Goal: Task Accomplishment & Management: Use online tool/utility

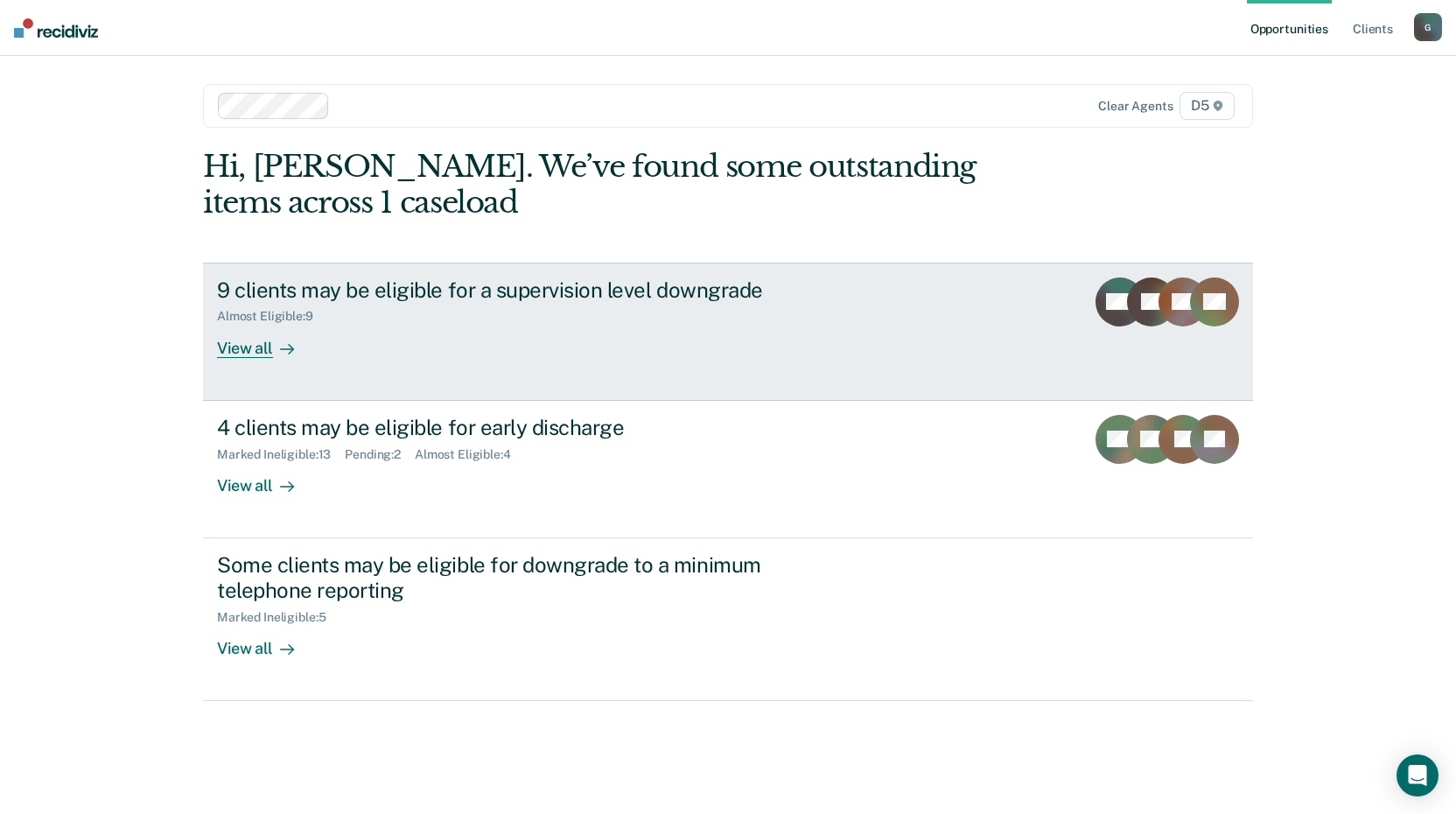
click at [276, 349] on div at bounding box center [284, 348] width 21 height 20
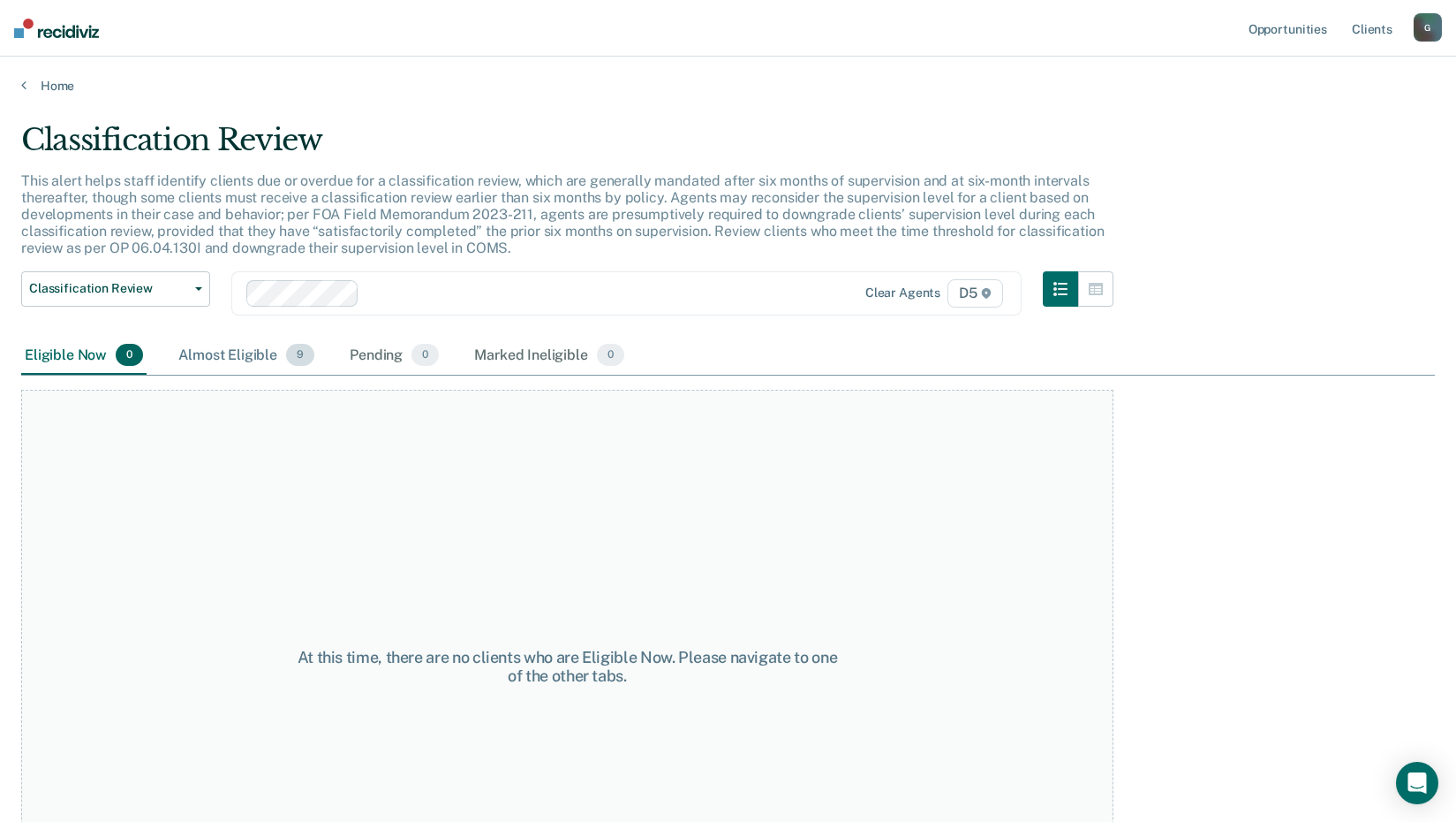
click at [238, 359] on div "Almost Eligible 9" at bounding box center [246, 356] width 143 height 39
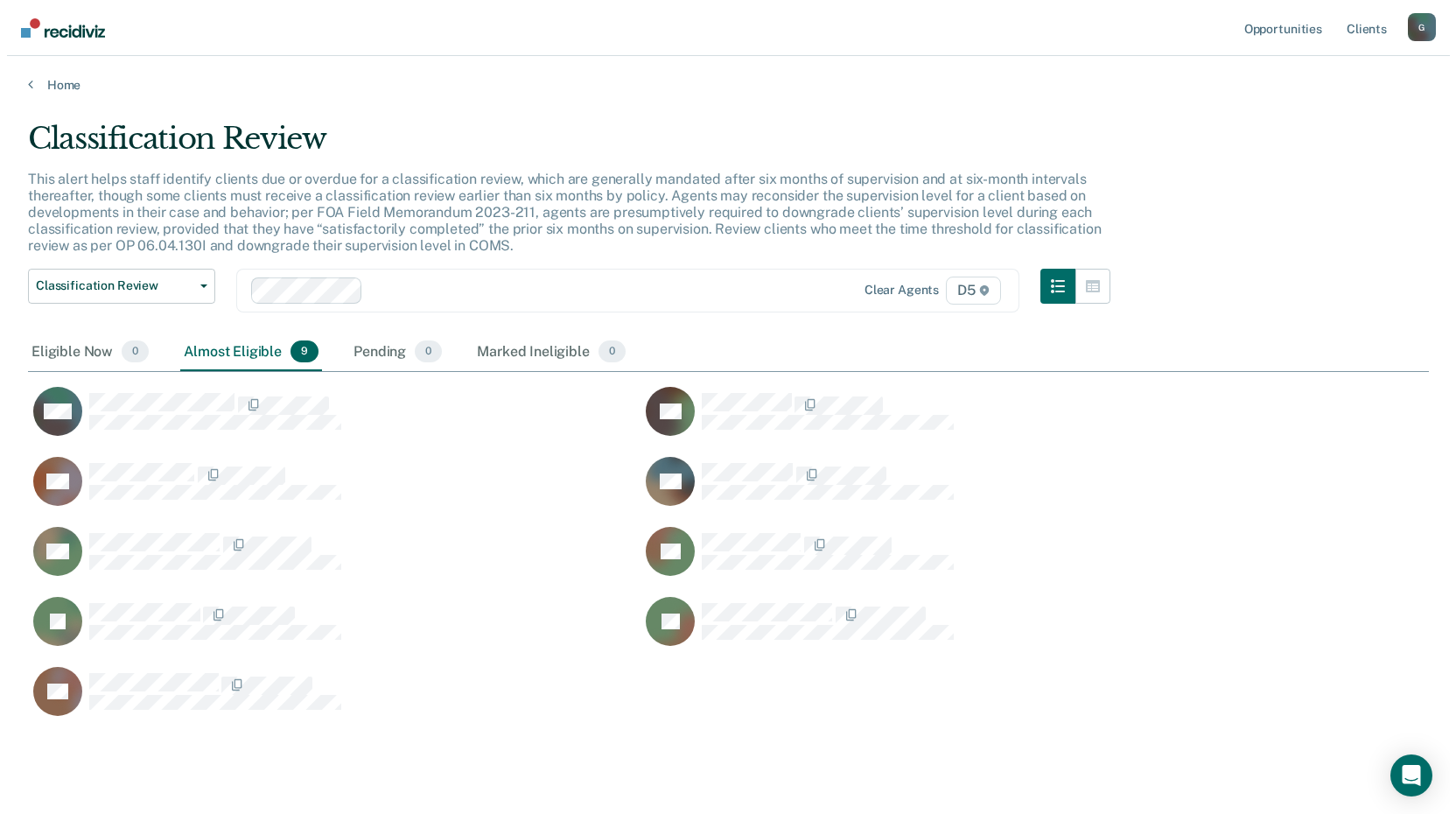
scroll to position [597, 1388]
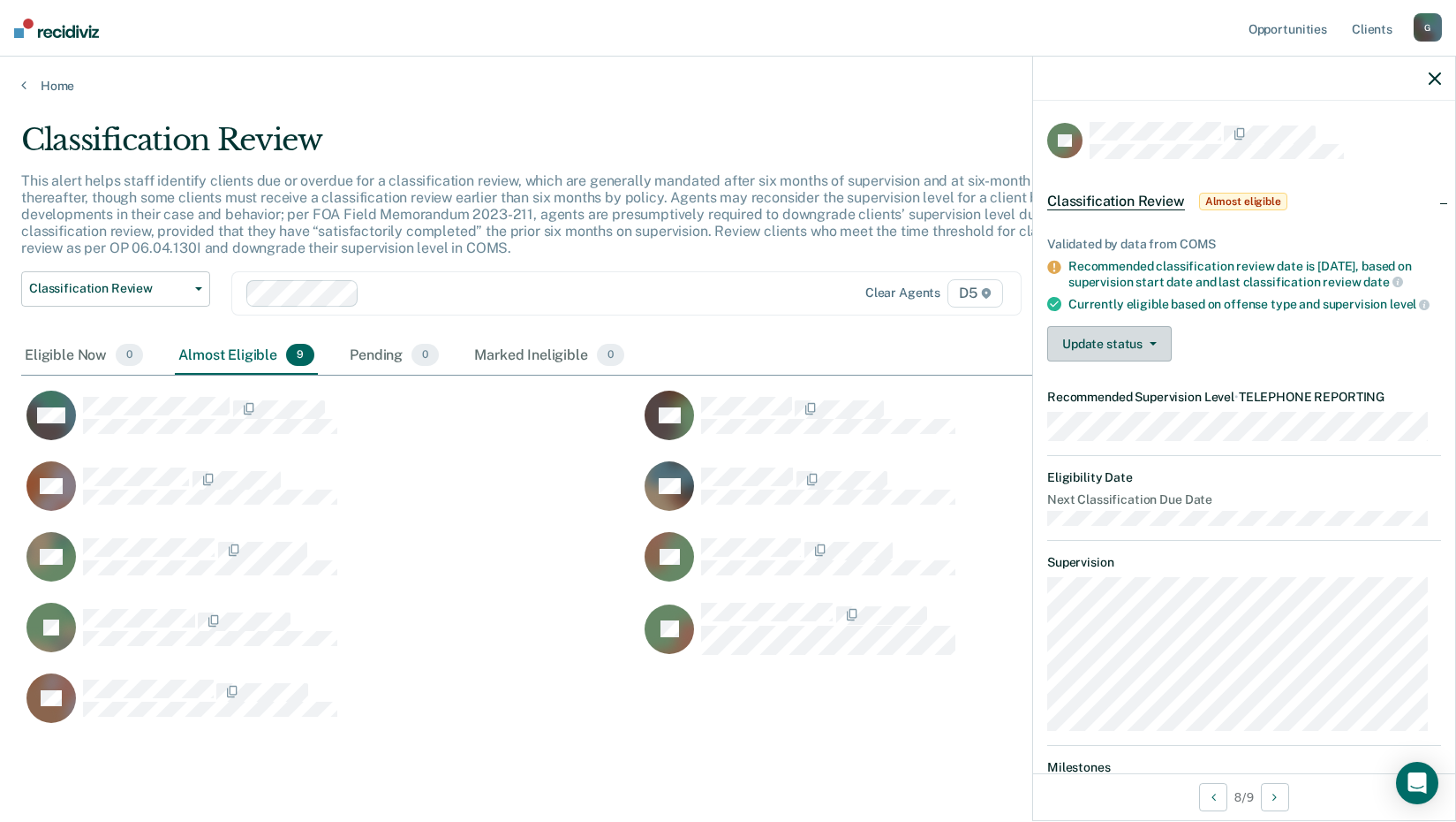
click at [1106, 362] on button "Update status" at bounding box center [1109, 343] width 124 height 36
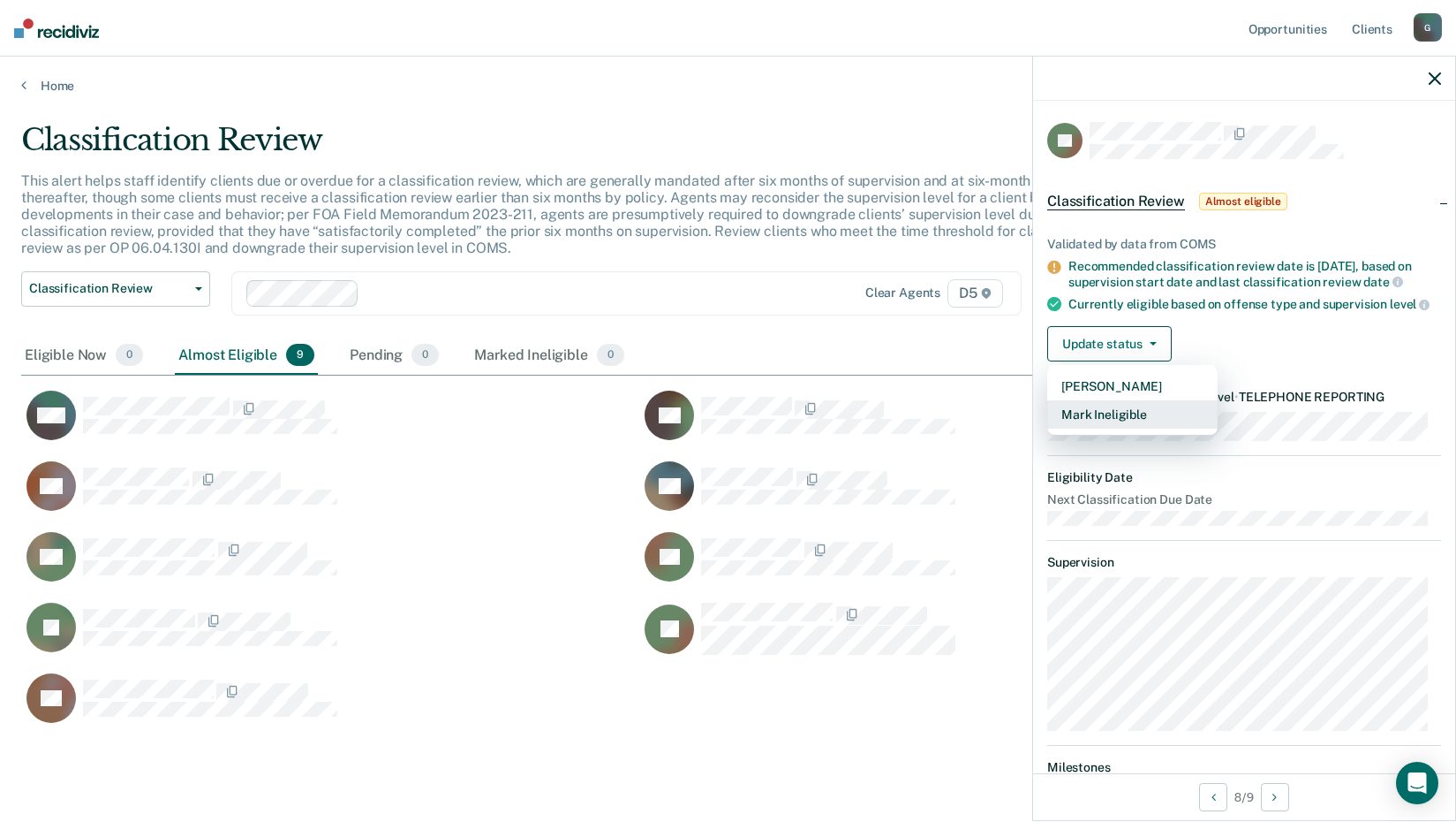
click at [1122, 428] on button "Mark Ineligible" at bounding box center [1132, 414] width 171 height 28
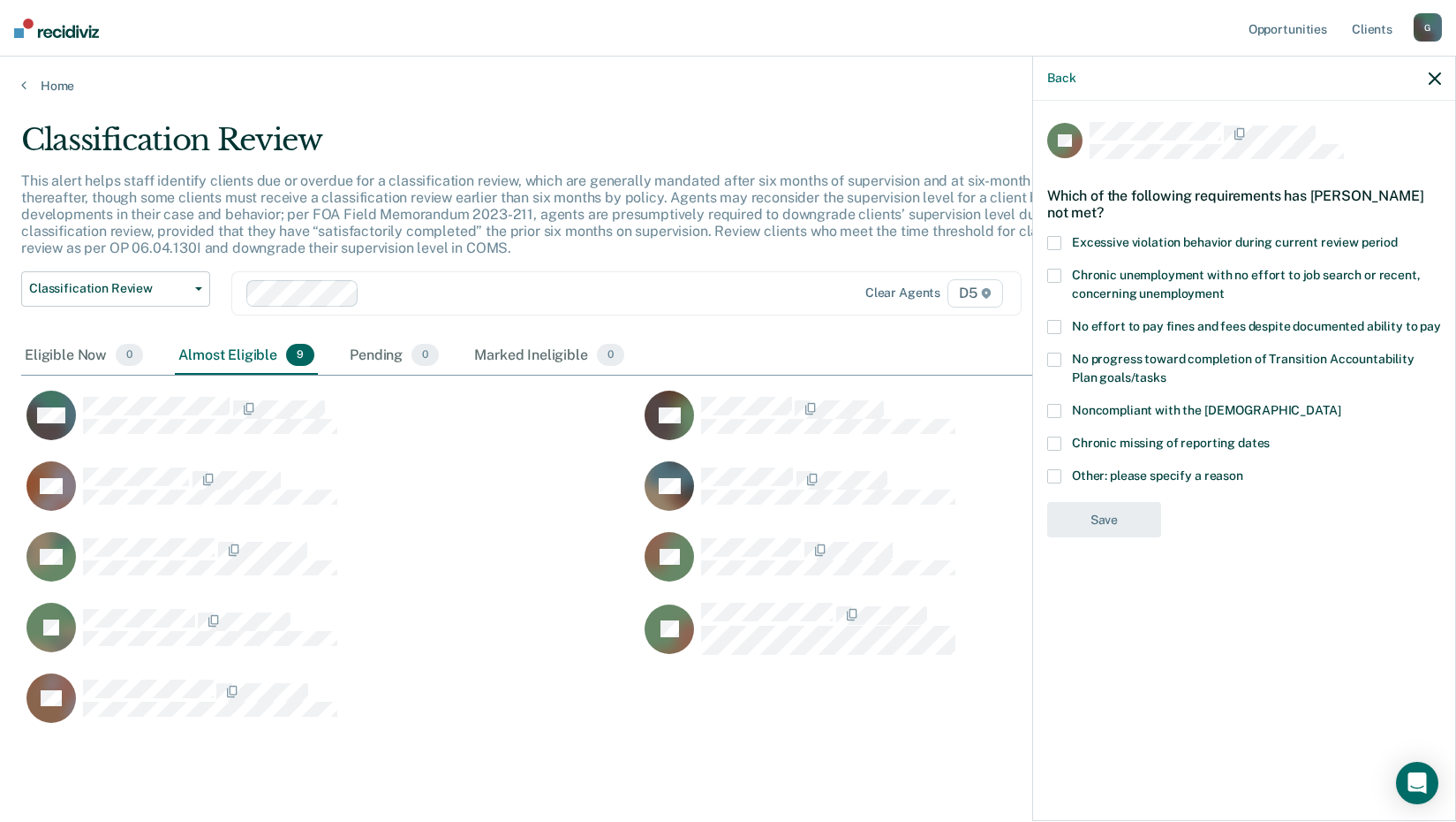
click at [1444, 75] on div "Back" at bounding box center [1245, 79] width 422 height 44
click at [1432, 77] on icon "button" at bounding box center [1435, 78] width 13 height 13
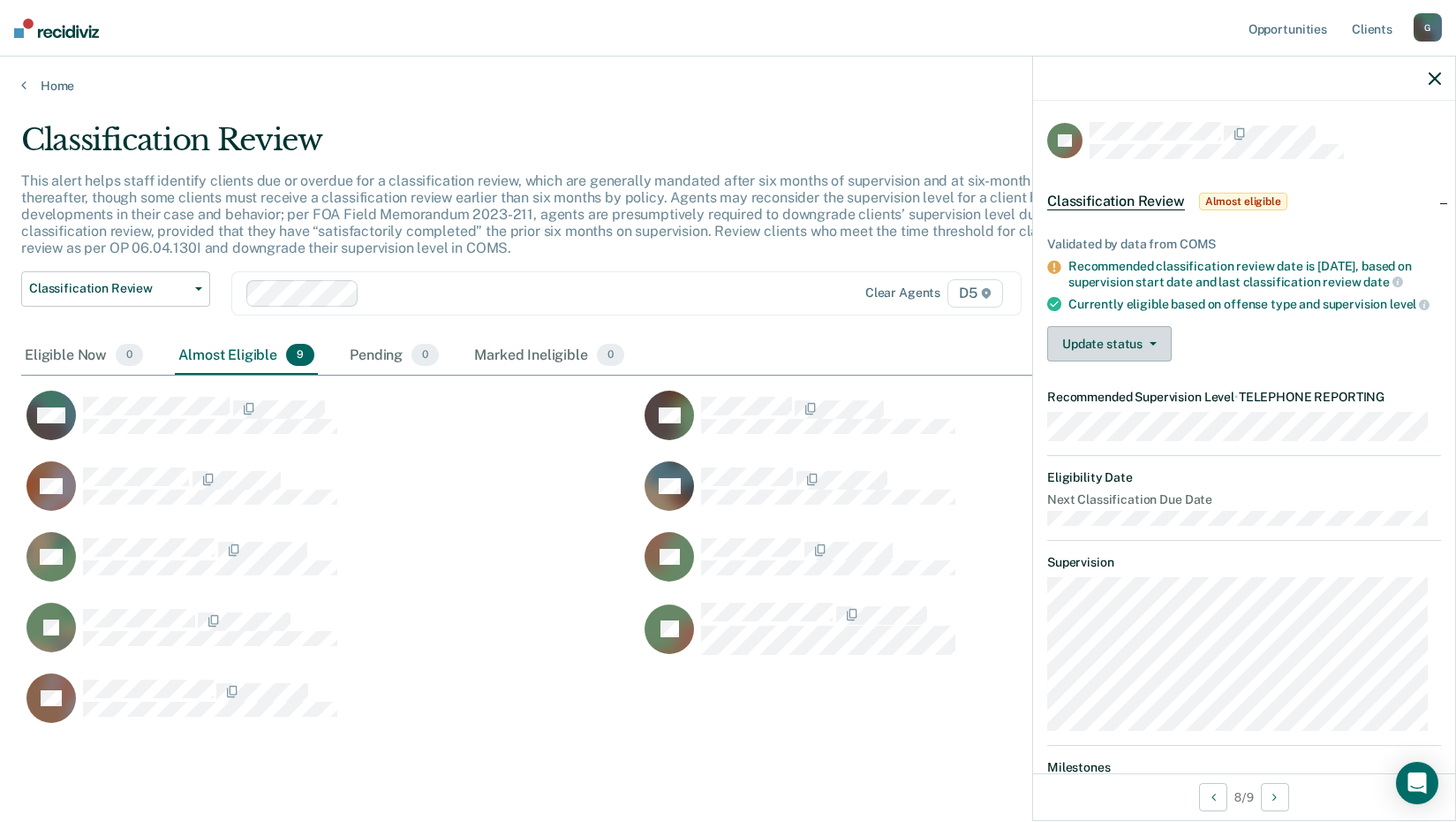
click at [1132, 362] on button "Update status" at bounding box center [1109, 343] width 124 height 36
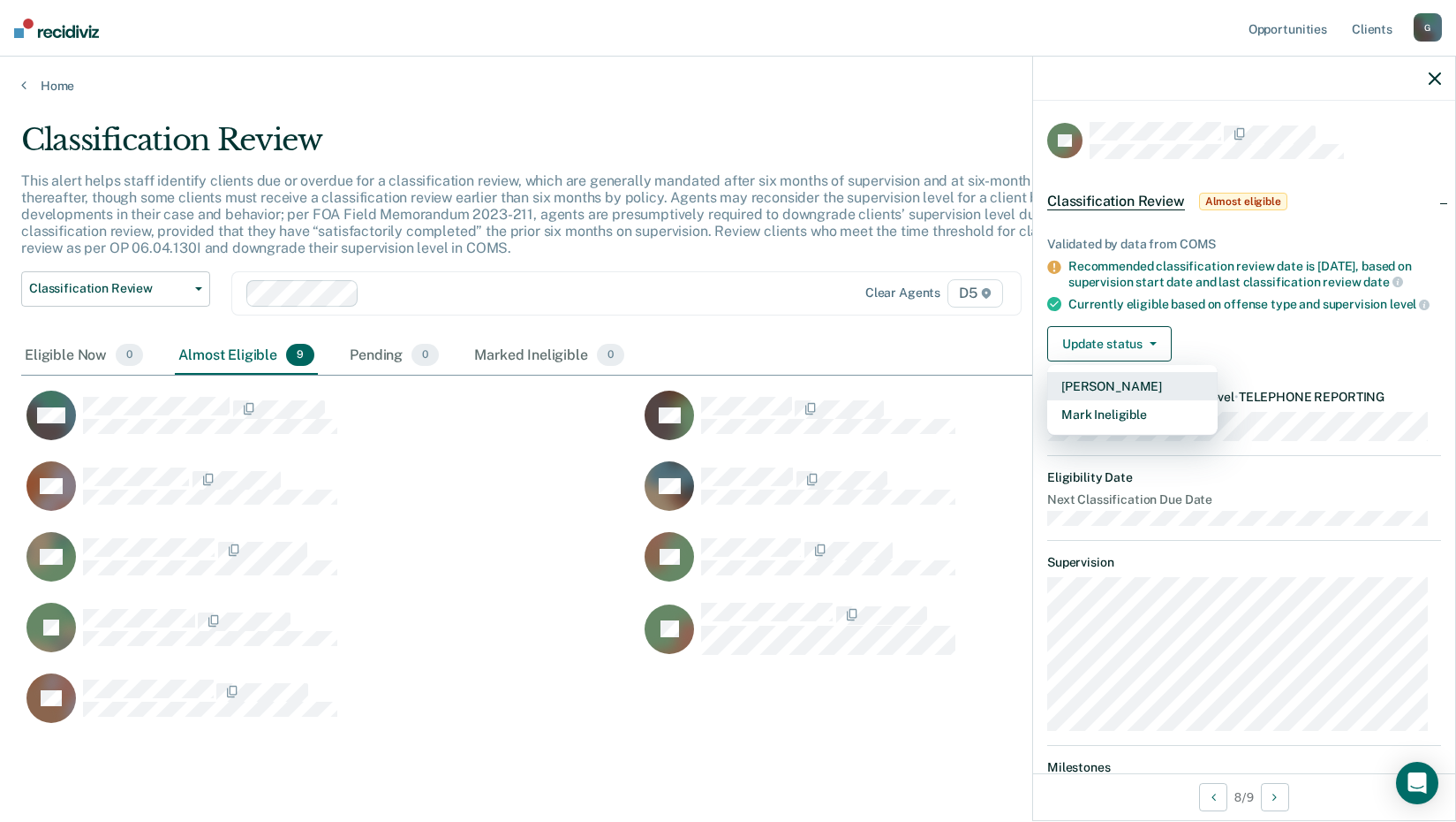
click at [1109, 400] on button "[PERSON_NAME]" at bounding box center [1132, 386] width 171 height 28
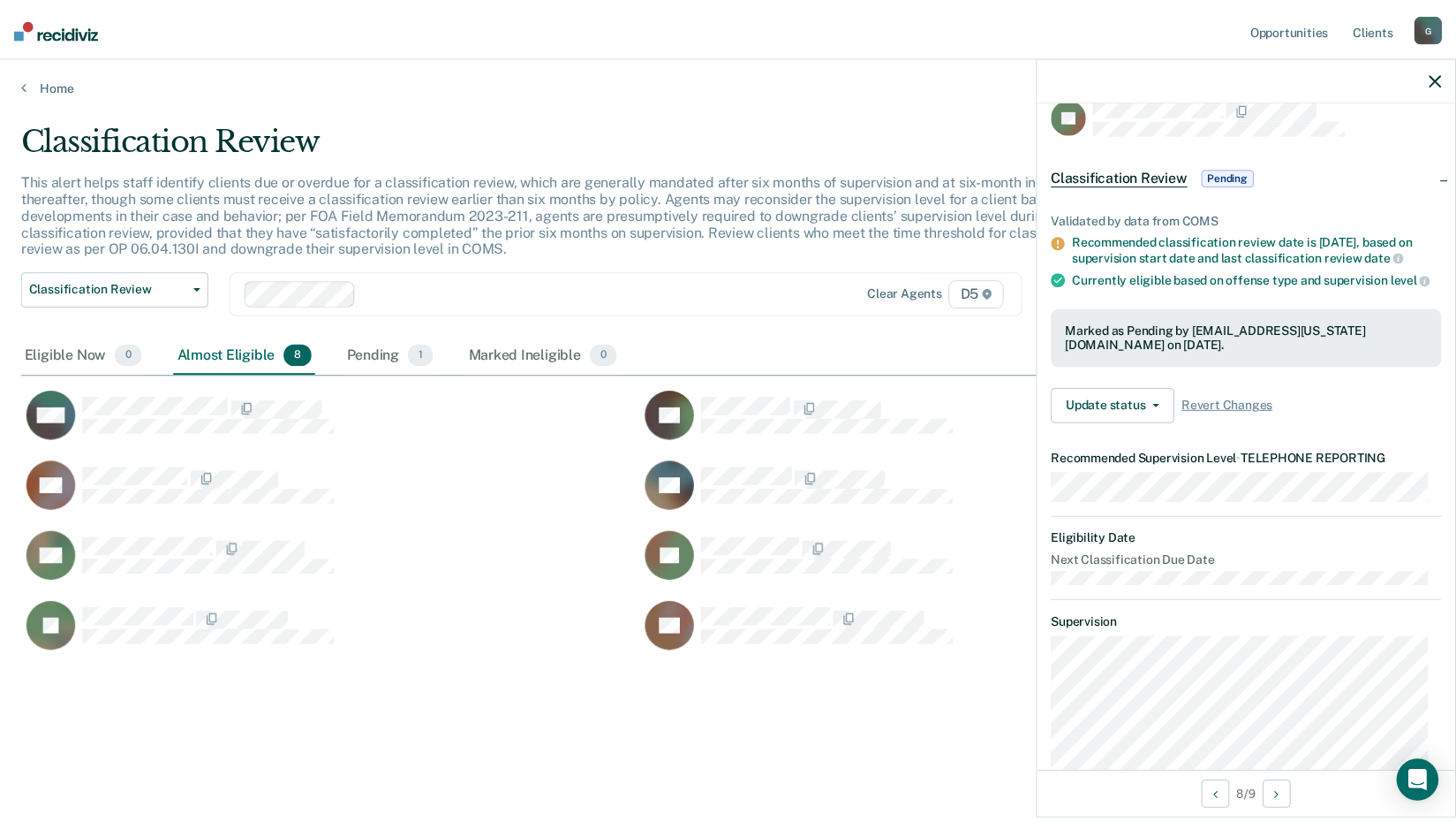
scroll to position [0, 0]
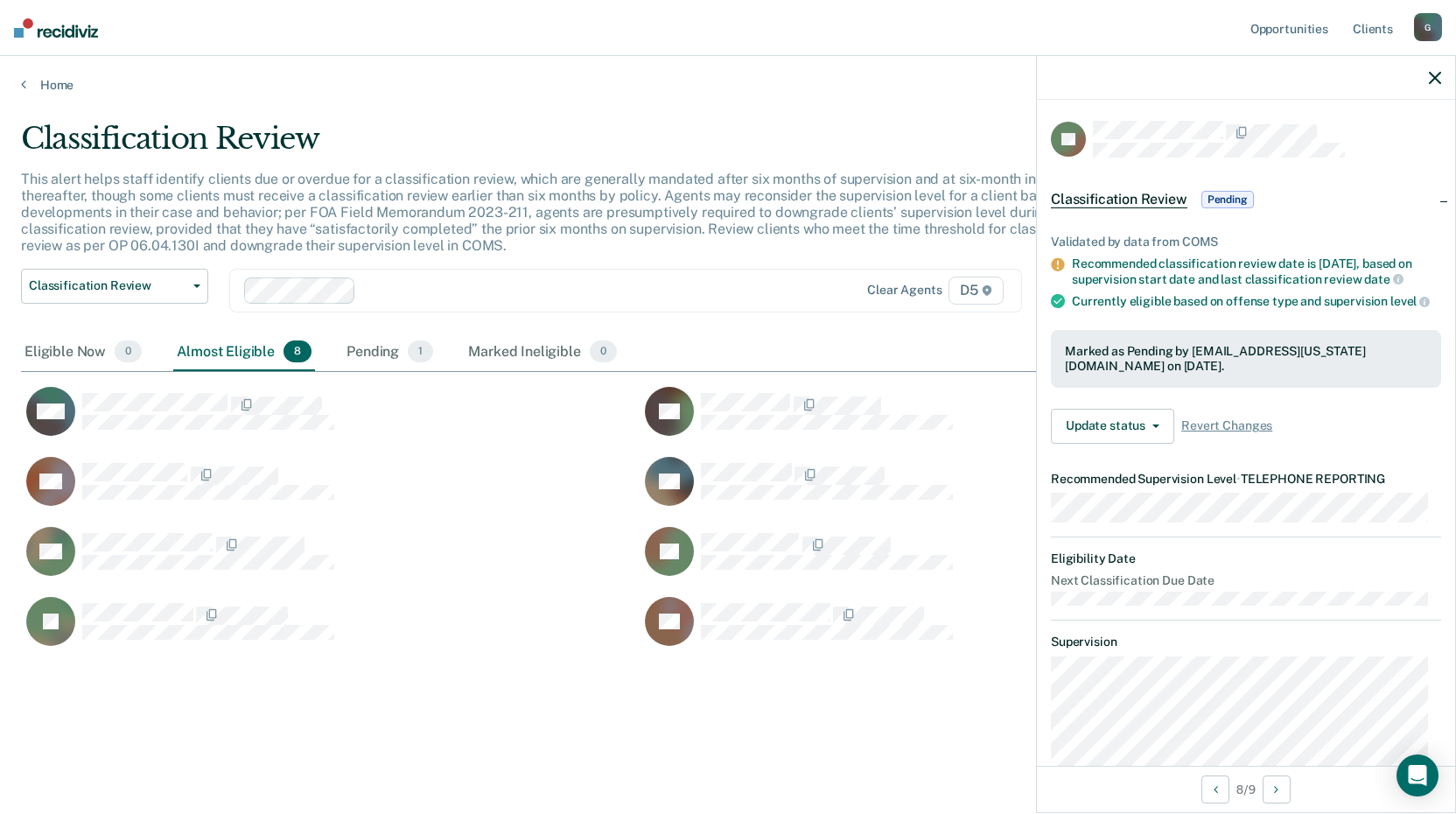
click at [1441, 78] on icon "button" at bounding box center [1435, 77] width 12 height 12
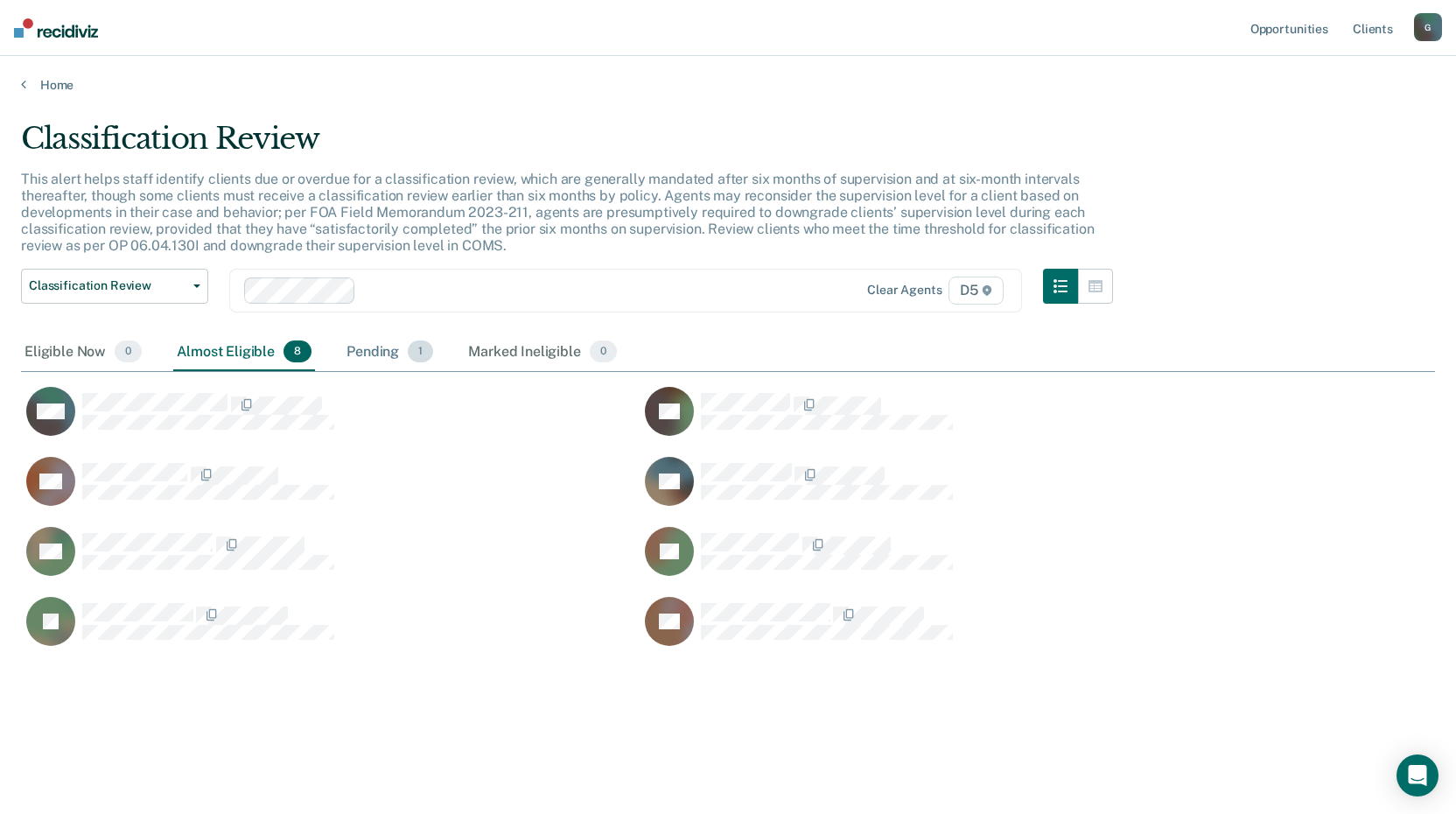
click at [381, 349] on div "Pending 1" at bounding box center [390, 353] width 94 height 38
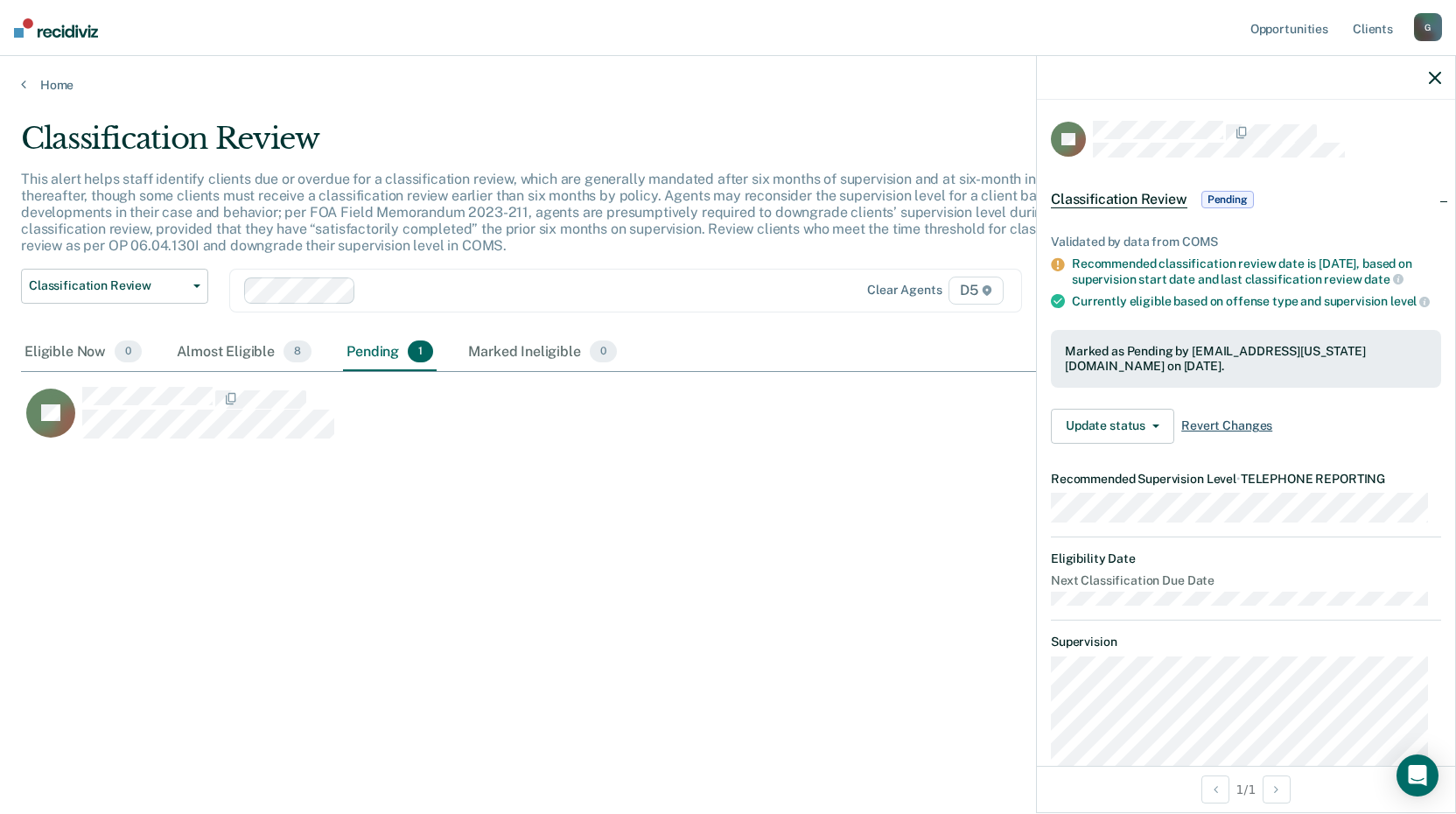
click at [1242, 433] on span "Revert Changes" at bounding box center [1227, 426] width 91 height 15
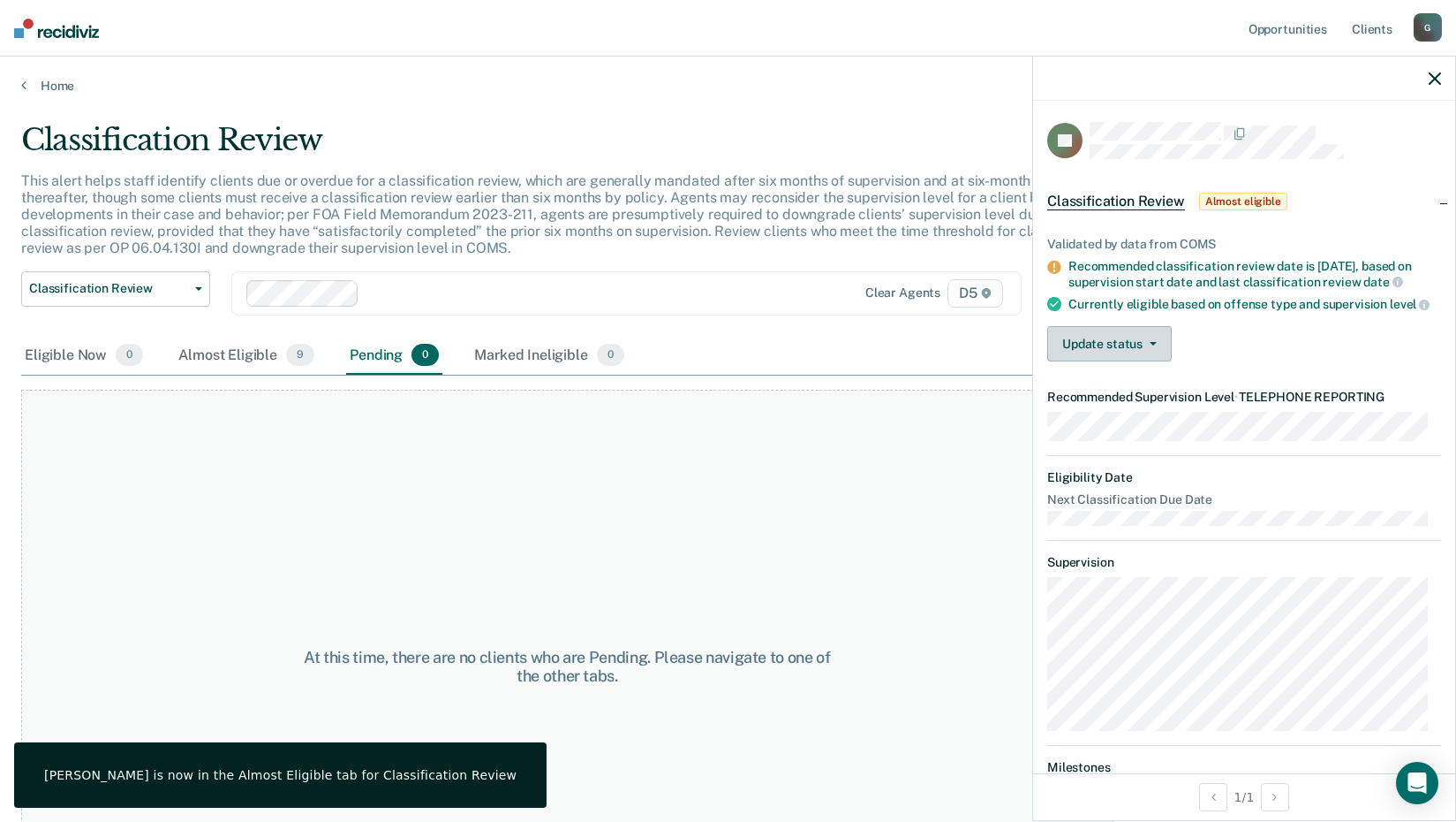
click at [1154, 345] on icon "button" at bounding box center [1153, 343] width 7 height 4
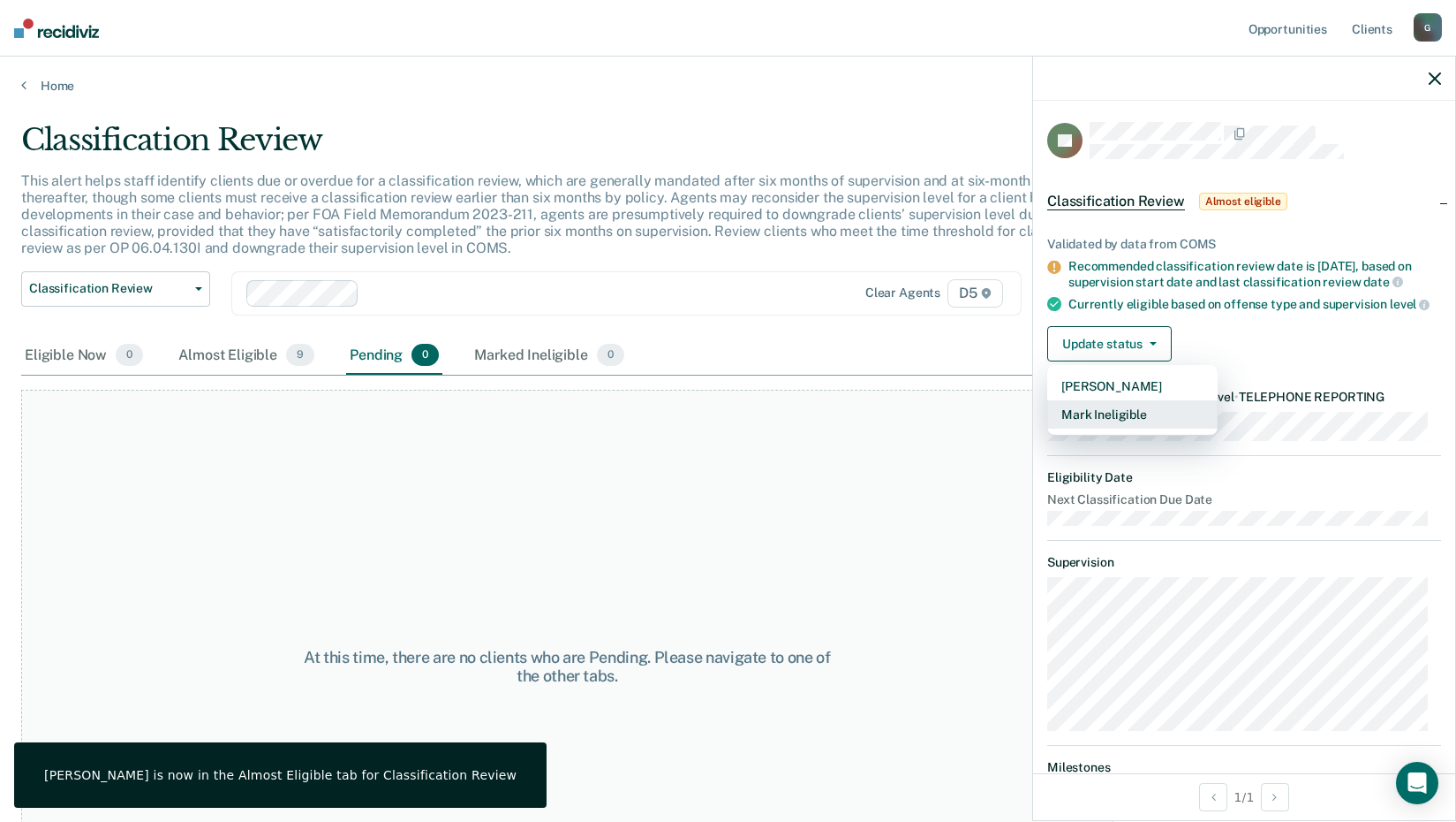
click at [1109, 428] on button "Mark Ineligible" at bounding box center [1132, 414] width 171 height 28
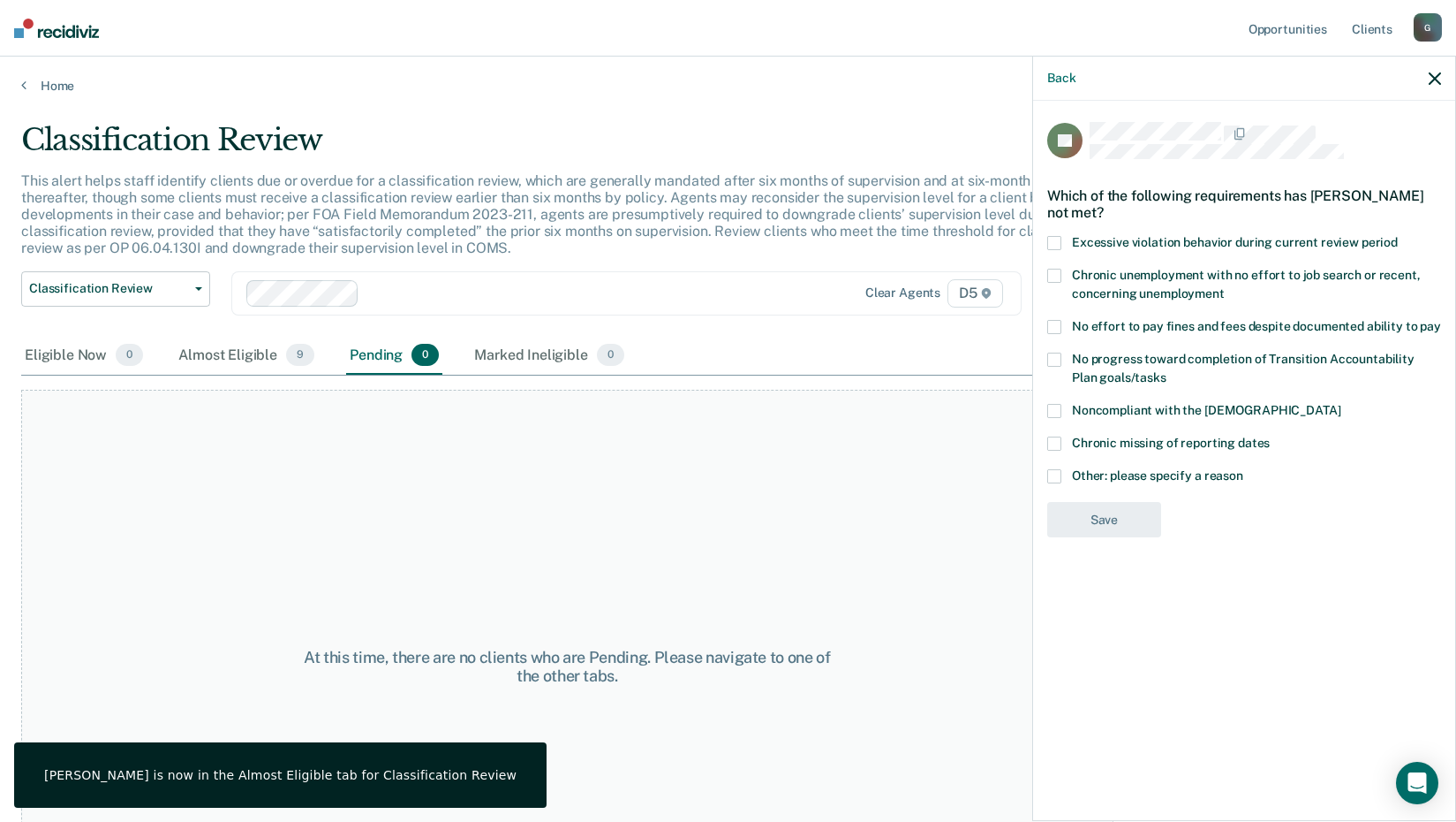
click at [1059, 471] on span at bounding box center [1054, 476] width 14 height 14
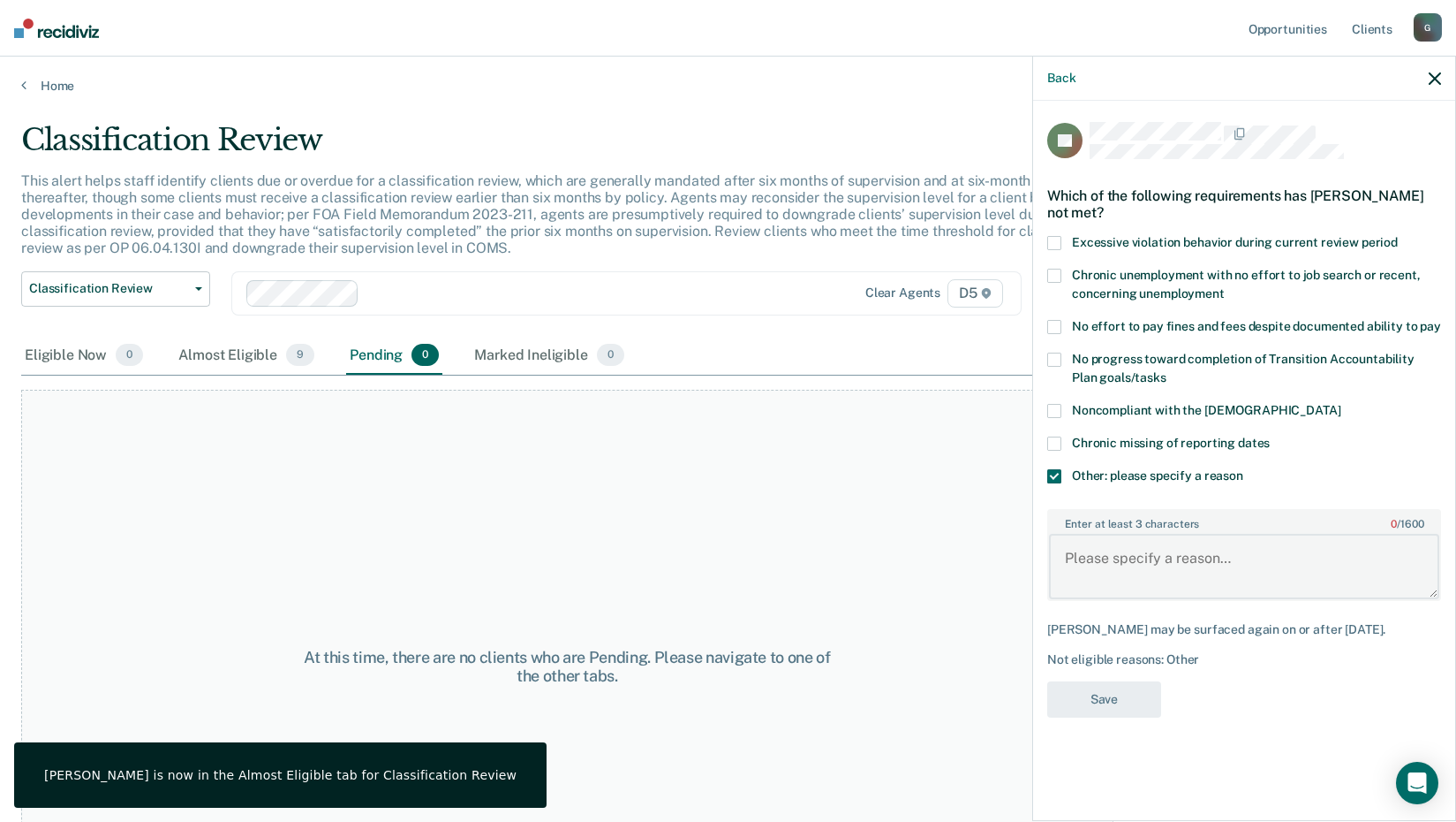
click at [1096, 564] on textarea "Enter at least 3 characters 0 / 1600" at bounding box center [1244, 566] width 391 height 66
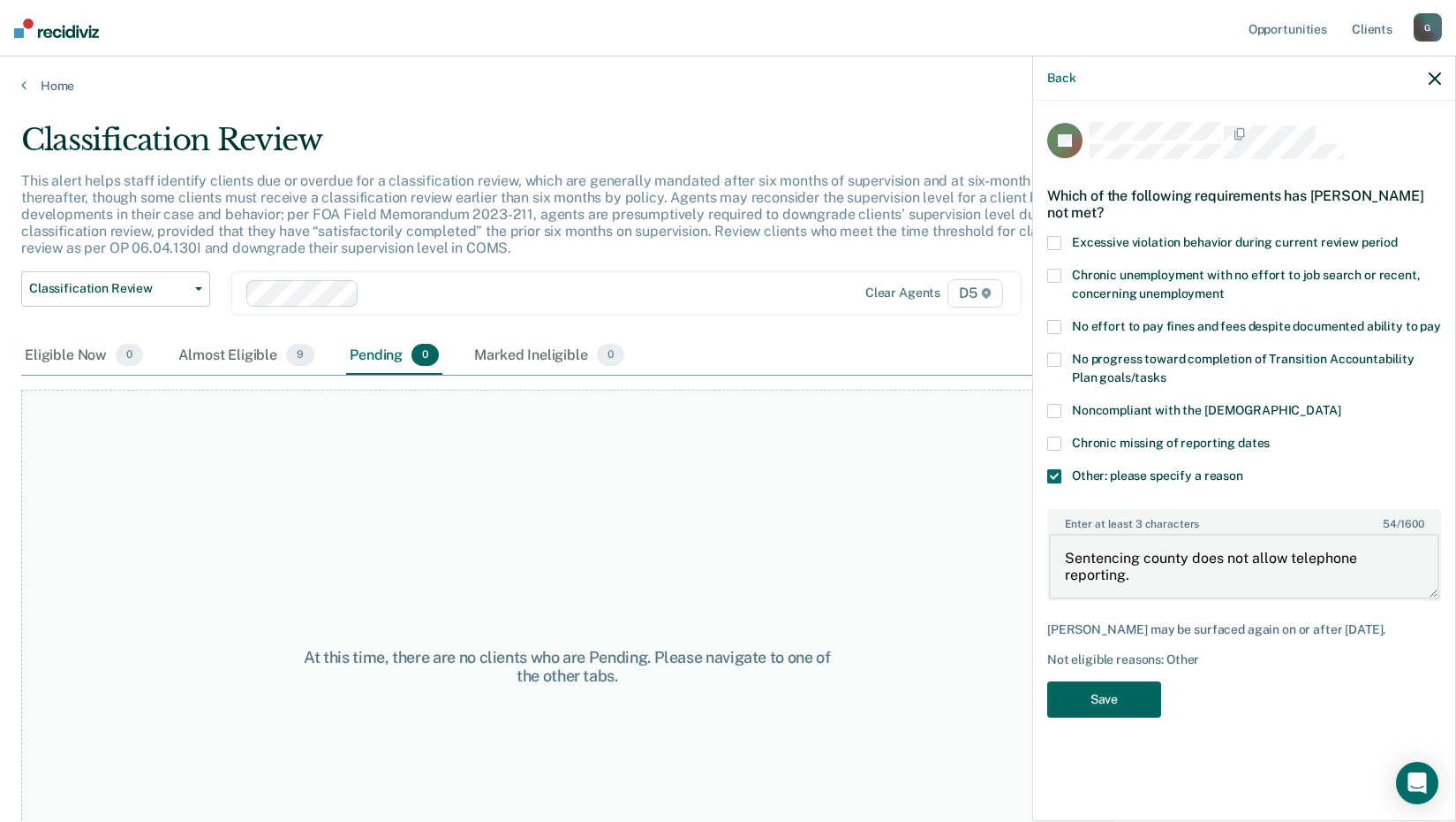
type textarea "Sentencing county does not allow telephone reporting."
click at [1092, 714] on button "Save" at bounding box center [1104, 699] width 114 height 37
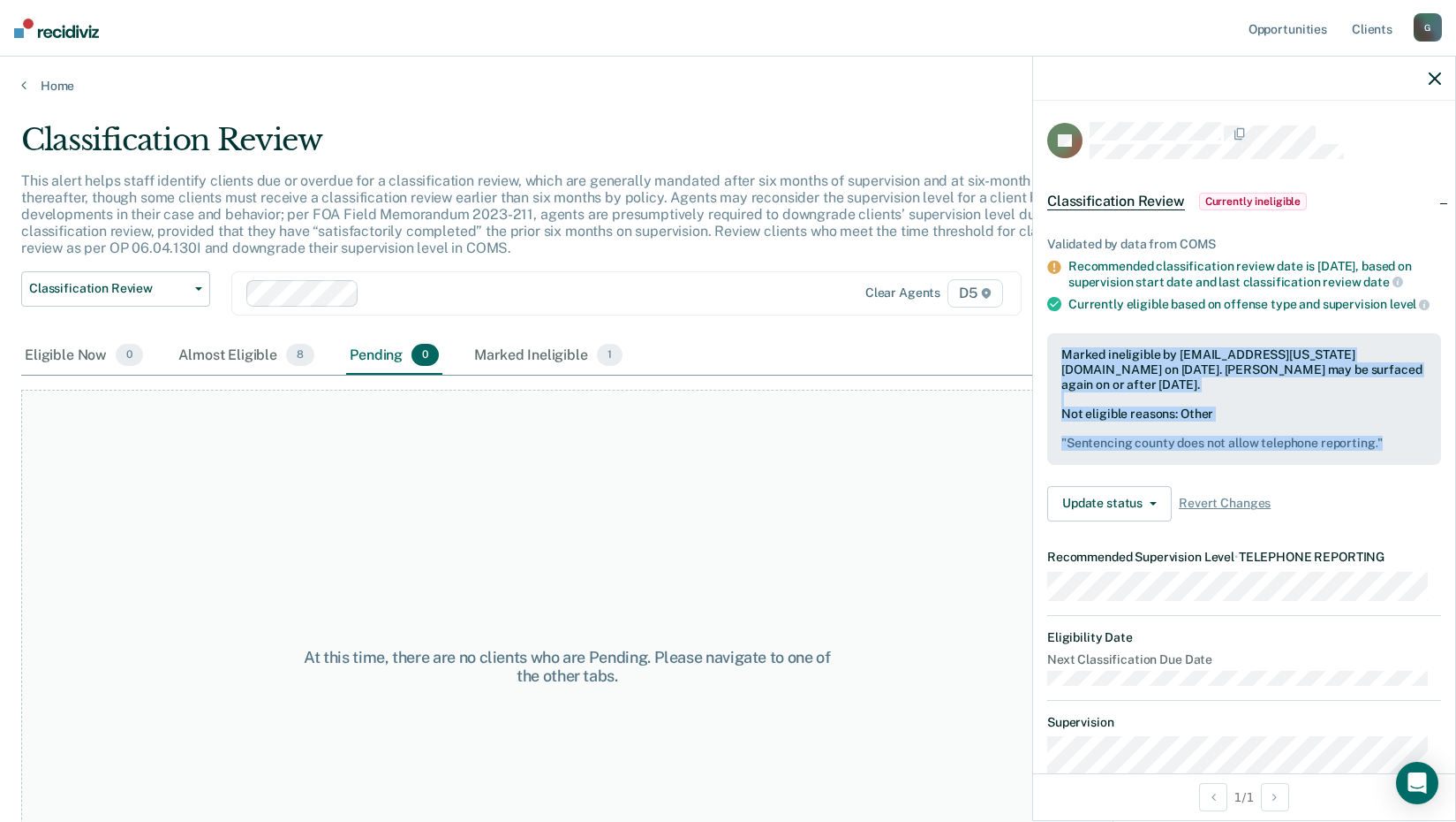
drag, startPoint x: 1063, startPoint y: 382, endPoint x: 1399, endPoint y: 471, distance: 347.6
click at [1399, 465] on div "Marked ineligible by [EMAIL_ADDRESS][US_STATE][DOMAIN_NAME] on [DATE]. [PERSON_…" at bounding box center [1244, 398] width 394 height 131
drag, startPoint x: 1399, startPoint y: 471, endPoint x: 1287, endPoint y: 468, distance: 112.0
copy div "Marked ineligible by [EMAIL_ADDRESS][US_STATE][DOMAIN_NAME] on [DATE]. [PERSON_…"
